Goal: Contribute content

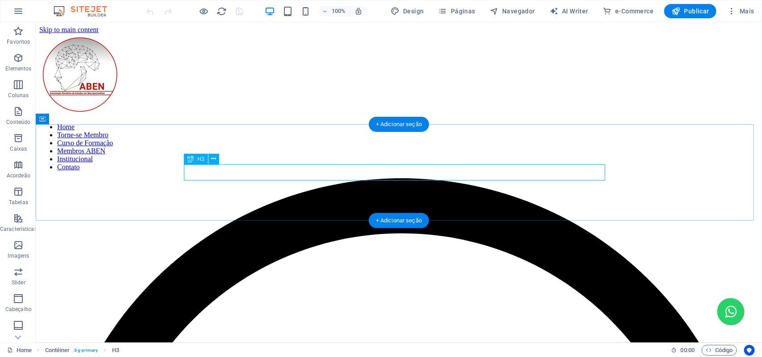
scroll to position [252, 0]
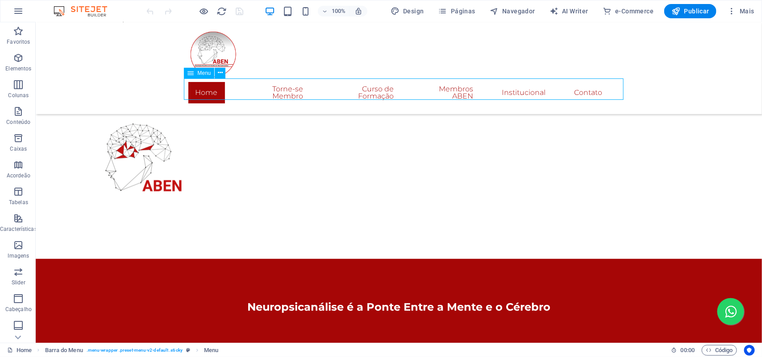
click at [468, 92] on nav "Home Torne-se Membro Curso de Formação Membros ABEN Institucional Contato" at bounding box center [398, 92] width 421 height 29
click at [469, 90] on nav "Home Torne-se Membro Curso de Formação Membros ABEN Institucional Contato" at bounding box center [398, 92] width 421 height 29
select select
select select "1"
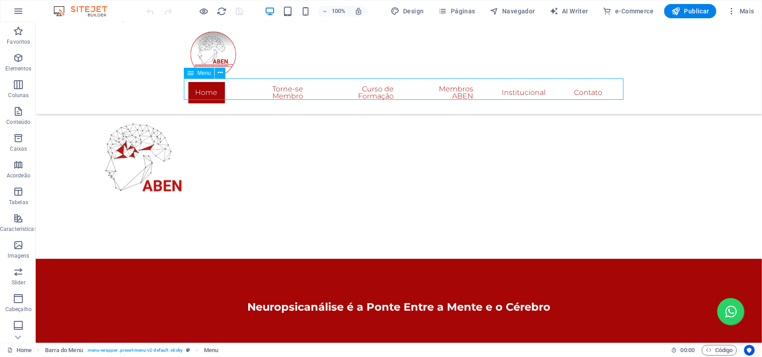
select select
select select "2"
select select
select select "3"
select select
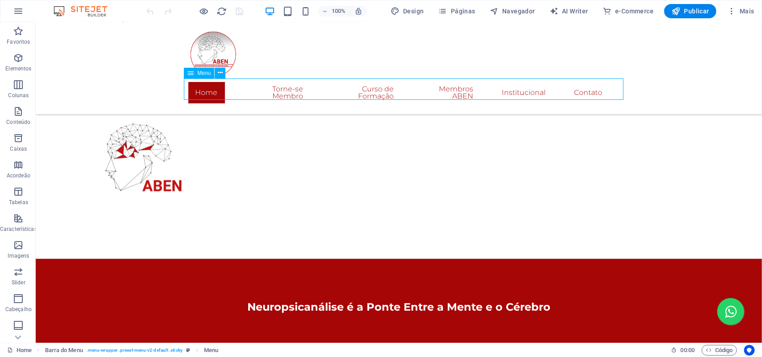
select select "4"
select select
select select "5"
select select
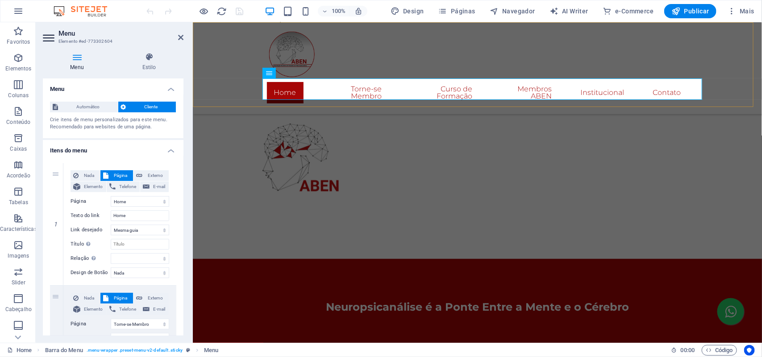
click at [656, 52] on div "Home Torne-se Membro Curso de Formação Membros ABEN Institucional Contato" at bounding box center [476, 68] width 569 height 92
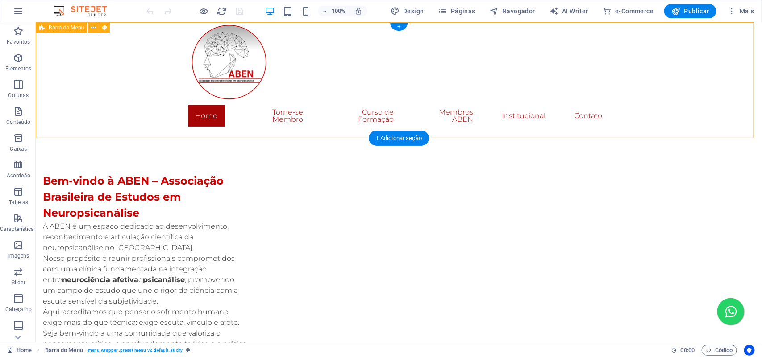
scroll to position [0, 0]
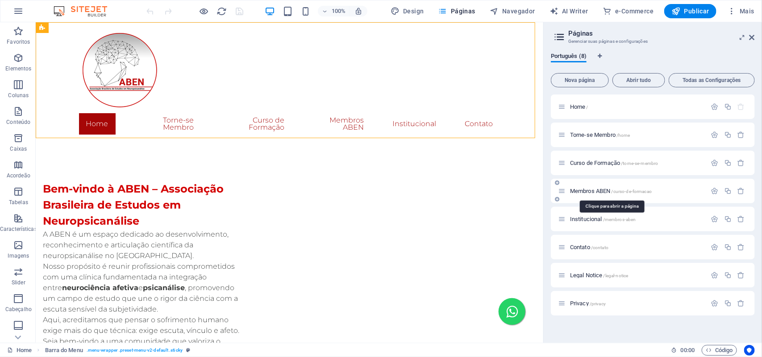
click at [601, 191] on span "Membros ABEN /curso-de-formacao" at bounding box center [611, 191] width 82 height 7
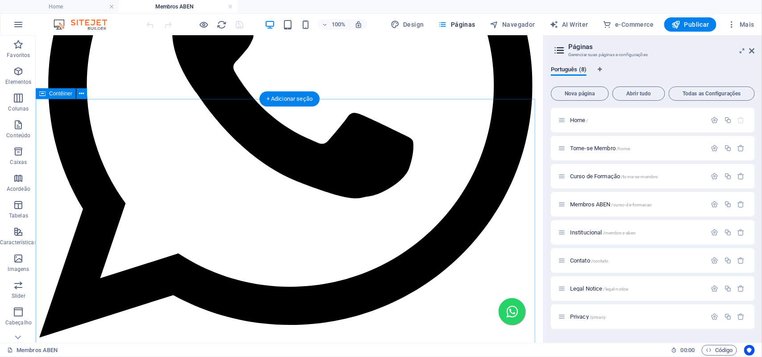
scroll to position [402, 0]
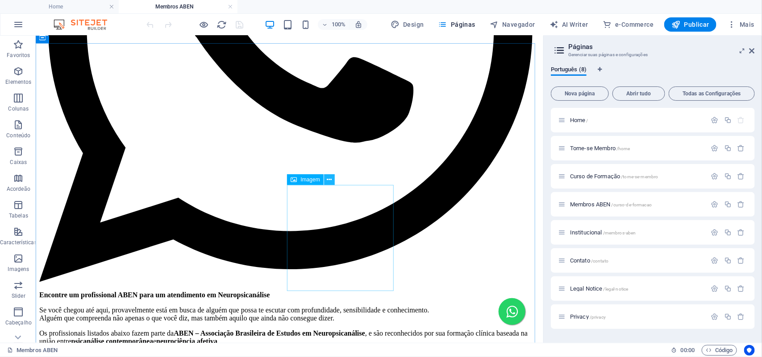
click at [332, 181] on button at bounding box center [329, 179] width 11 height 11
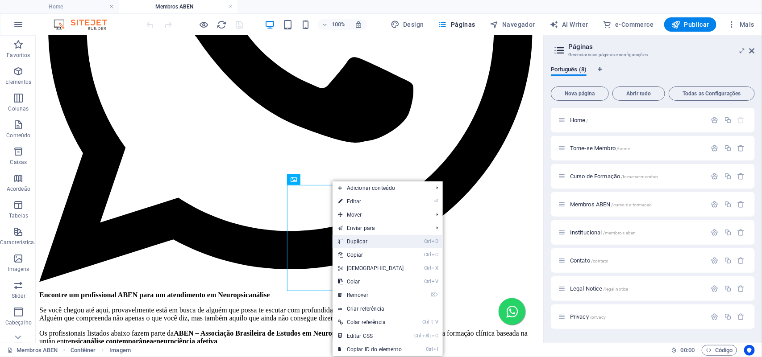
click at [381, 245] on link "Ctrl D Duplicar" at bounding box center [370, 241] width 77 height 13
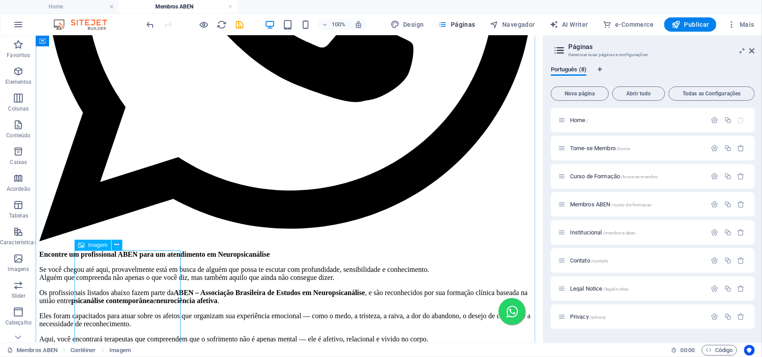
scroll to position [458, 0]
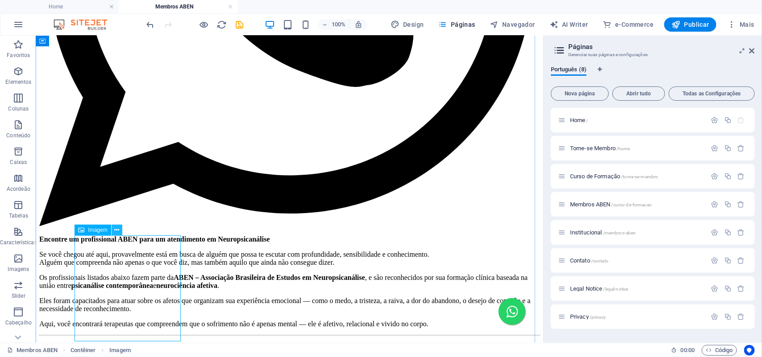
click at [115, 231] on icon at bounding box center [116, 230] width 5 height 9
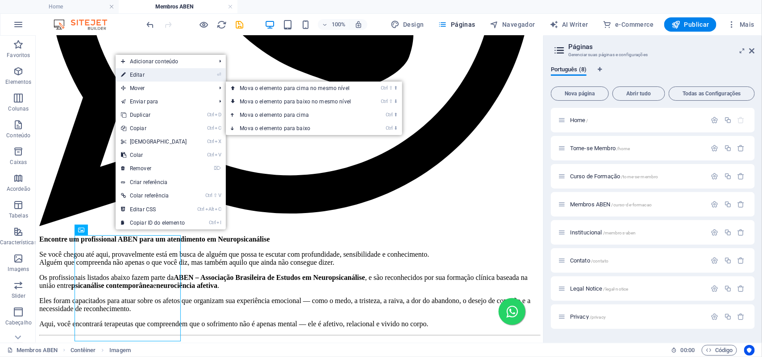
click at [150, 77] on link "⏎ Editar" at bounding box center [154, 74] width 77 height 13
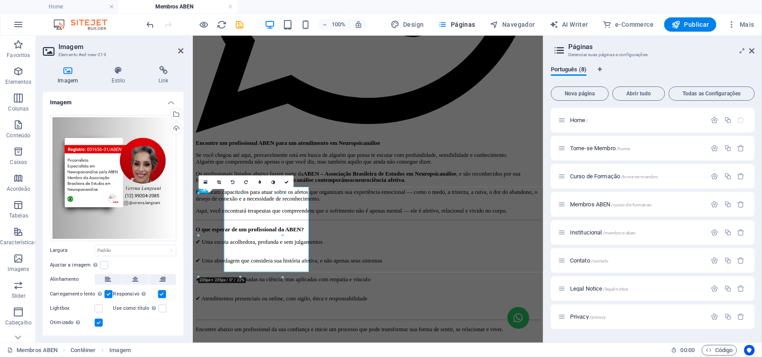
scroll to position [469, 0]
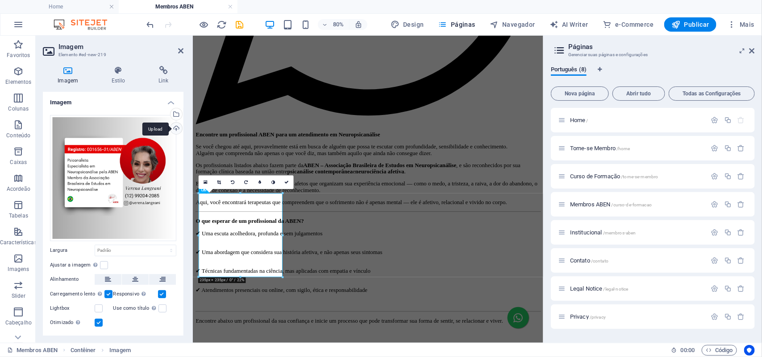
click at [174, 126] on div "Upload" at bounding box center [175, 129] width 13 height 13
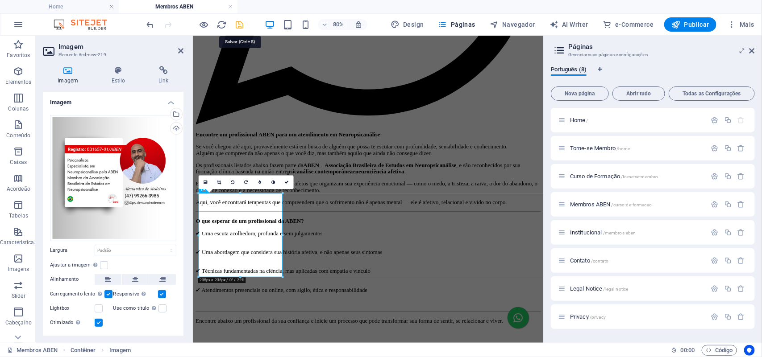
click at [235, 25] on icon "save" at bounding box center [240, 25] width 10 height 10
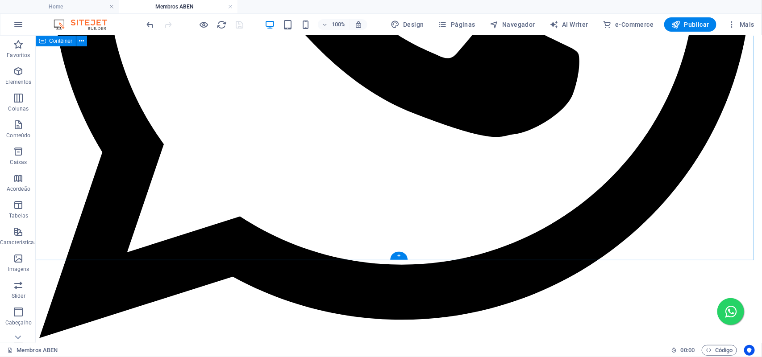
scroll to position [458, 0]
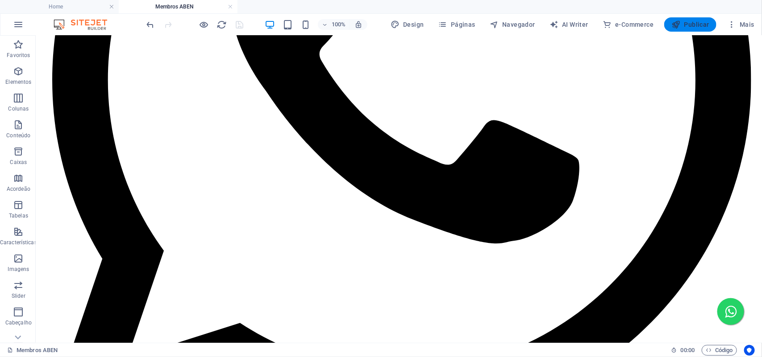
click at [690, 19] on button "Publicar" at bounding box center [690, 24] width 52 height 14
